Goal: Navigation & Orientation: Understand site structure

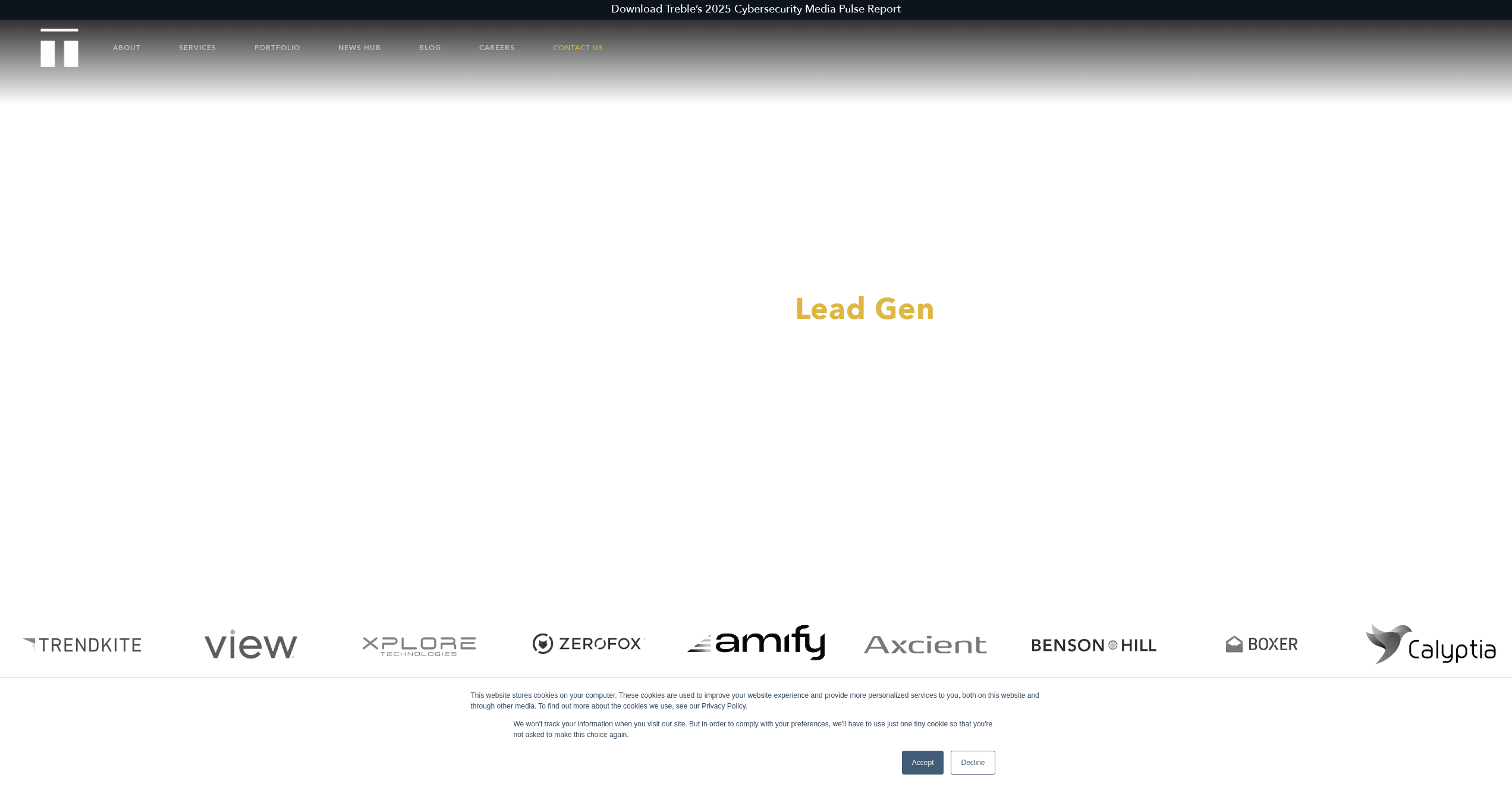
drag, startPoint x: 921, startPoint y: 765, endPoint x: 913, endPoint y: 746, distance: 20.6
click at [921, 765] on link "Accept" at bounding box center [923, 763] width 42 height 24
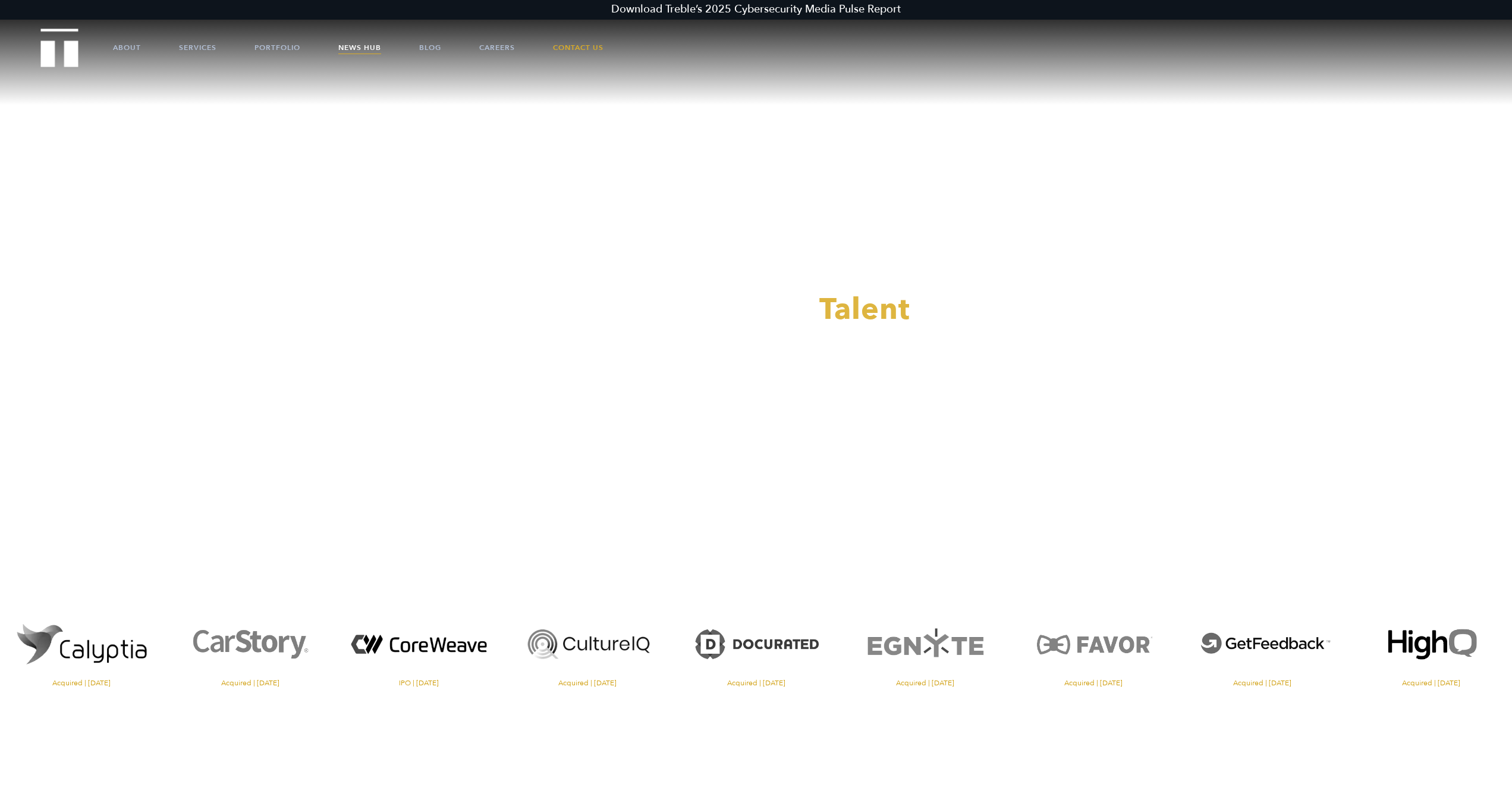
click at [362, 42] on link "News Hub" at bounding box center [360, 48] width 43 height 36
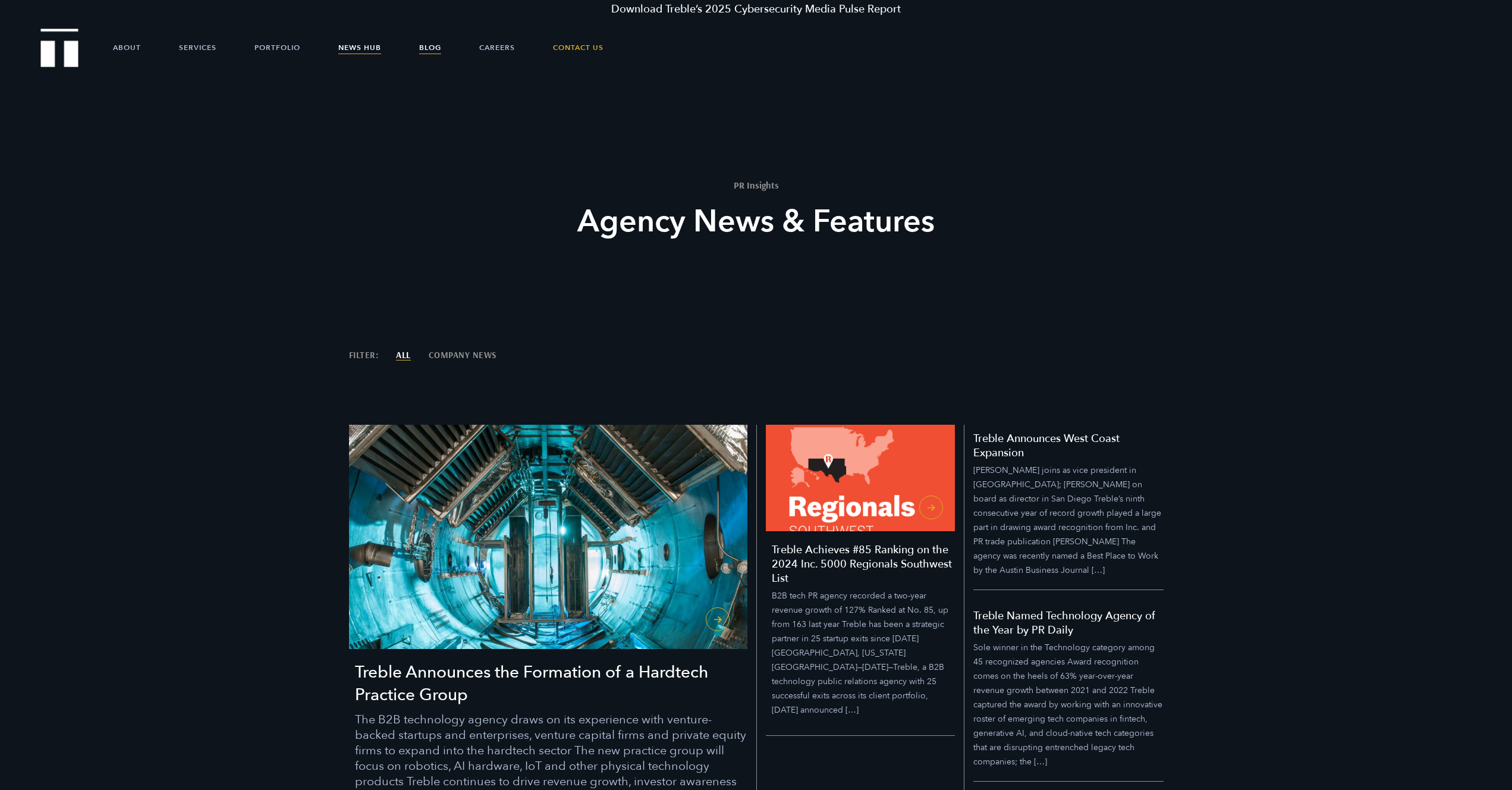
click at [428, 50] on link "Blog" at bounding box center [430, 48] width 22 height 36
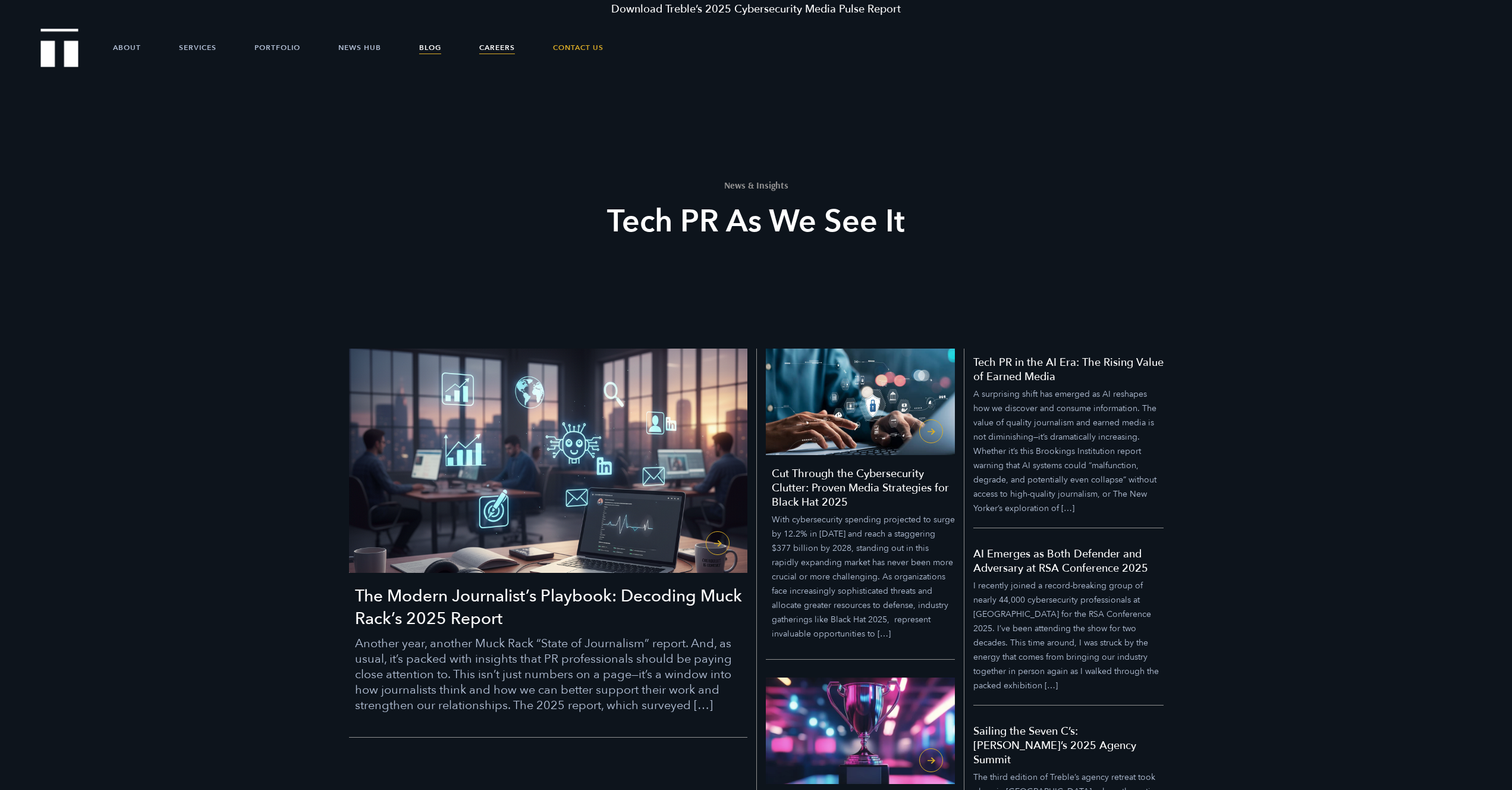
click at [481, 44] on link "Careers" at bounding box center [497, 48] width 35 height 36
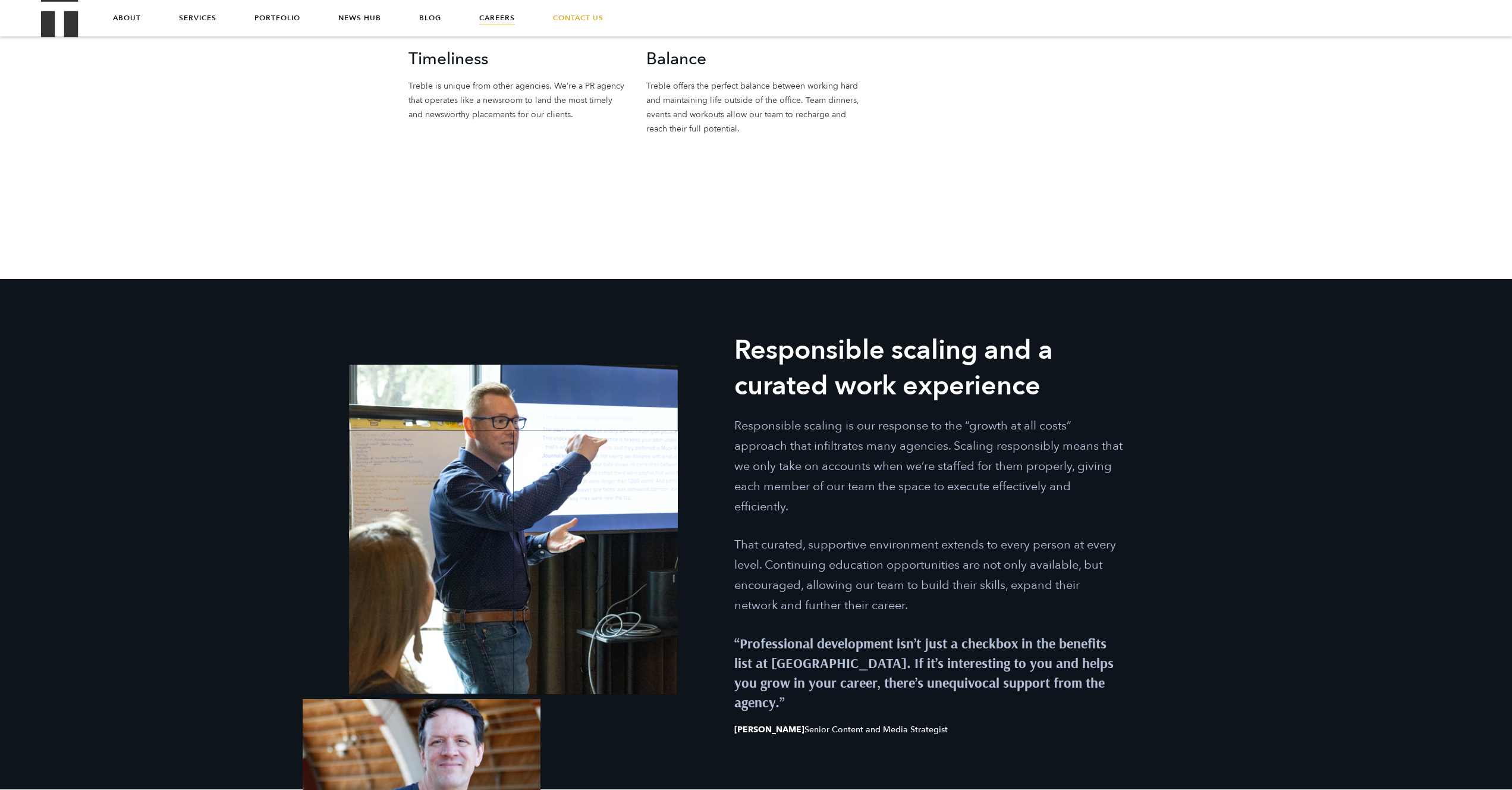
scroll to position [1253, 0]
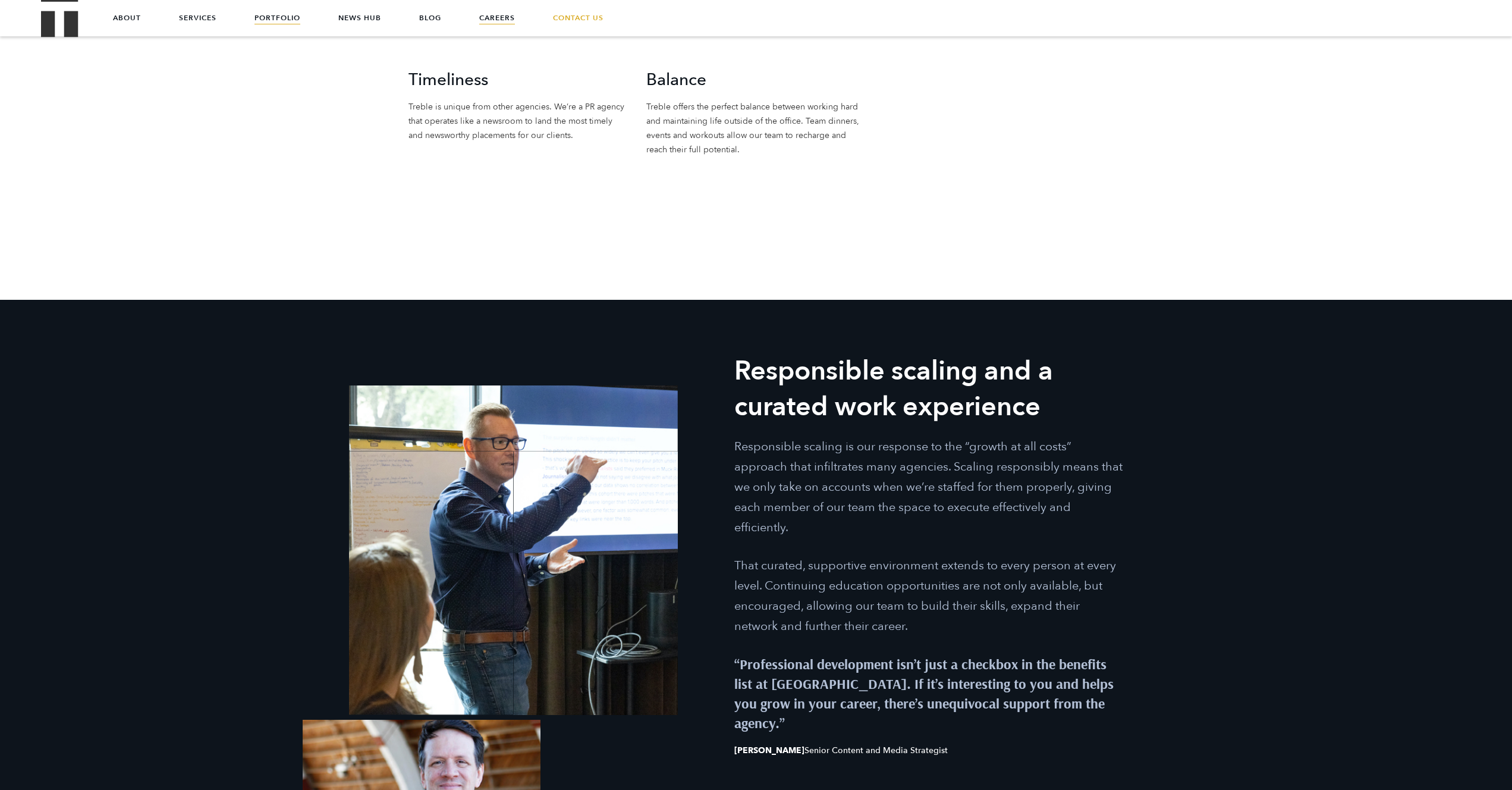
click at [286, 20] on link "Portfolio" at bounding box center [278, 18] width 46 height 36
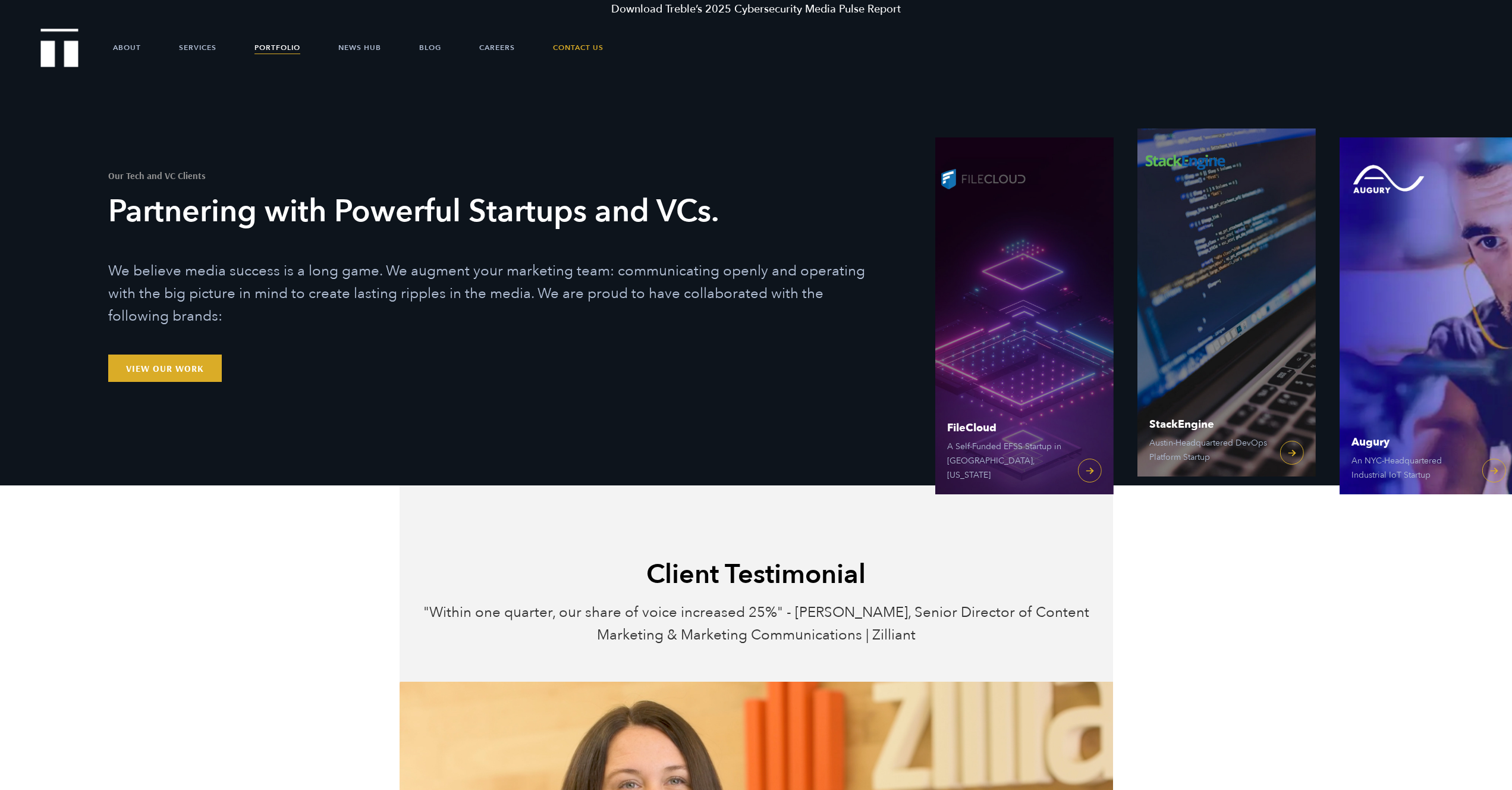
click at [316, 153] on div "Our Tech and VC Clients Partnering with Powerful Startups and VCs. We believe m…" at bounding box center [511, 270] width 806 height 283
